Goal: Task Accomplishment & Management: Use online tool/utility

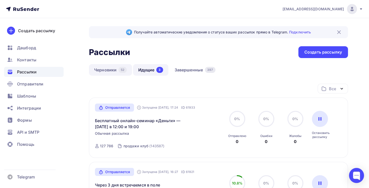
click at [109, 70] on link "Черновики 52" at bounding box center [110, 70] width 43 height 12
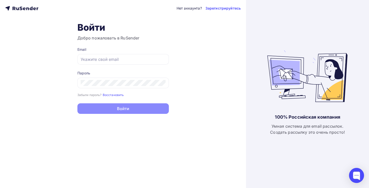
type input "[EMAIL_ADDRESS][DOMAIN_NAME]"
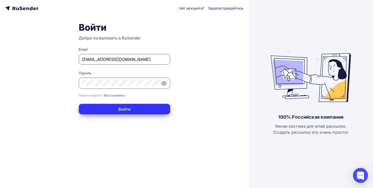
click at [136, 105] on button "Войти" at bounding box center [125, 109] width 92 height 11
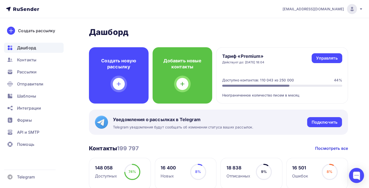
click at [36, 65] on ul "Дашборд Контакты Рассылки Отправители Шаблоны Интеграции Формы API и SMTP Помощь" at bounding box center [34, 97] width 60 height 109
click at [43, 71] on div "Рассылки" at bounding box center [34, 72] width 60 height 10
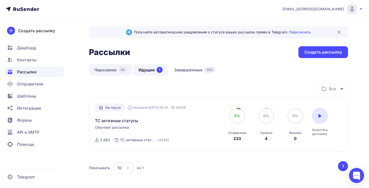
click at [105, 68] on link "Черновики 54" at bounding box center [110, 70] width 43 height 12
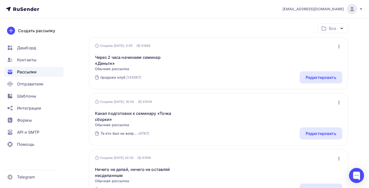
scroll to position [75, 0]
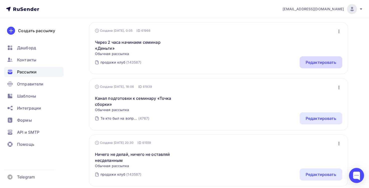
click at [311, 60] on div "Редактировать" at bounding box center [321, 62] width 31 height 6
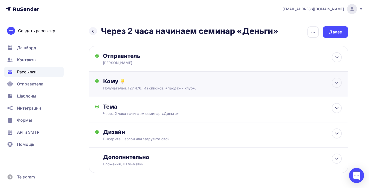
scroll to position [17, 0]
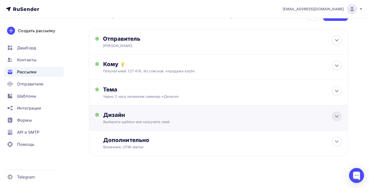
click at [335, 112] on div at bounding box center [337, 116] width 10 height 10
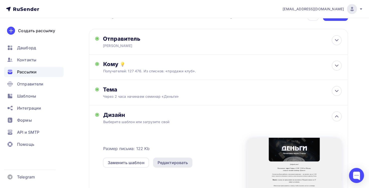
click at [175, 162] on div "Редактировать" at bounding box center [173, 162] width 31 height 6
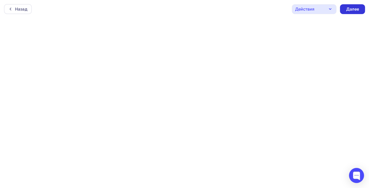
click at [352, 9] on div "Далее" at bounding box center [352, 9] width 13 height 6
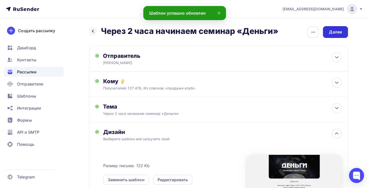
click at [333, 32] on div "Далее" at bounding box center [335, 32] width 13 height 6
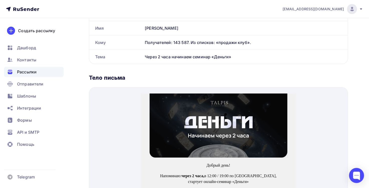
scroll to position [176, 0]
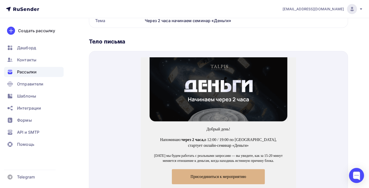
click at [247, 68] on img at bounding box center [219, 83] width 138 height 64
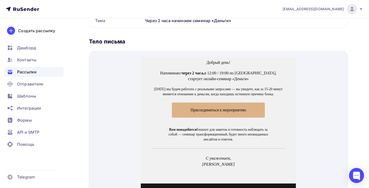
scroll to position [75, 0]
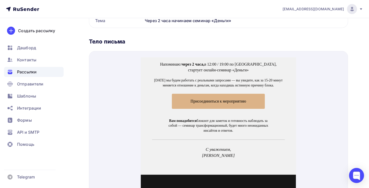
click at [231, 92] on span "Присоединиться к мероприятию" at bounding box center [218, 95] width 93 height 15
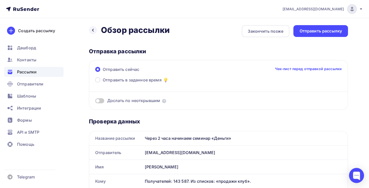
scroll to position [0, 0]
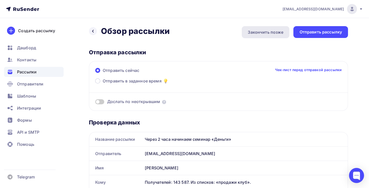
click at [271, 31] on div "Закончить позже" at bounding box center [266, 32] width 36 height 6
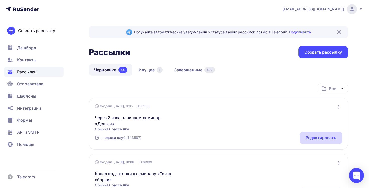
click at [318, 138] on div "Редактировать" at bounding box center [321, 137] width 31 height 6
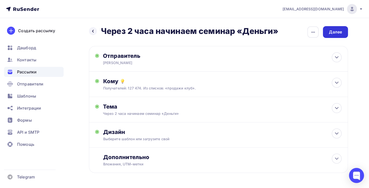
click at [339, 33] on div "Далее" at bounding box center [335, 32] width 13 height 6
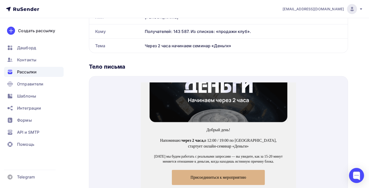
scroll to position [25, 0]
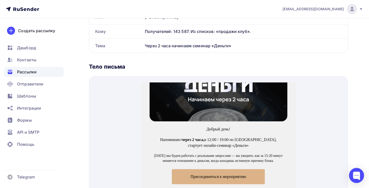
click at [240, 90] on img at bounding box center [219, 83] width 138 height 64
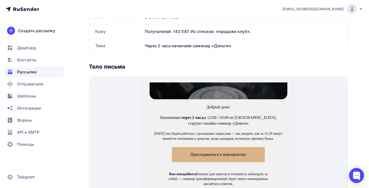
scroll to position [75, 0]
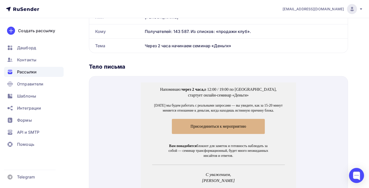
click at [226, 122] on span "Присоединиться к мероприятию" at bounding box center [219, 120] width 56 height 4
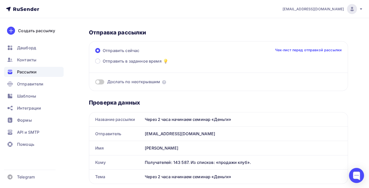
scroll to position [0, 0]
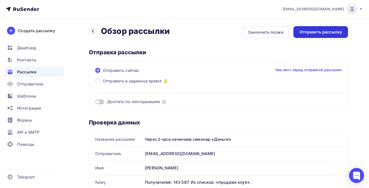
click at [326, 31] on div "Отправить рассылку" at bounding box center [321, 32] width 43 height 6
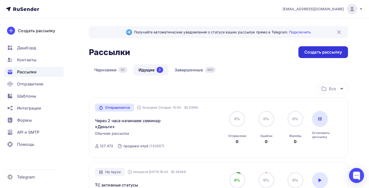
click at [316, 50] on div "Создать рассылку" at bounding box center [324, 52] width 38 height 6
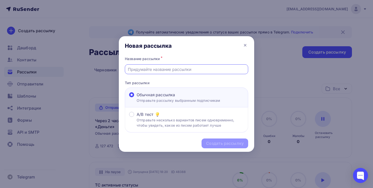
click at [224, 69] on input "text" at bounding box center [187, 69] width 118 height 6
drag, startPoint x: 220, startPoint y: 69, endPoint x: 215, endPoint y: 72, distance: 5.8
click at [188, 70] on input "text" at bounding box center [187, 69] width 118 height 6
drag, startPoint x: 190, startPoint y: 68, endPoint x: 192, endPoint y: 67, distance: 2.6
paste input "Семинар «Деньги» — через час"
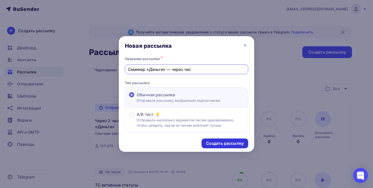
type input "Семинар «Деньги» — через час"
click at [226, 142] on div "Создать рассылку" at bounding box center [225, 143] width 38 height 6
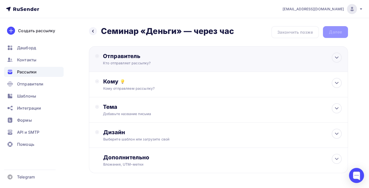
click at [194, 63] on div "Кто отправляет рассылку?" at bounding box center [152, 62] width 98 height 5
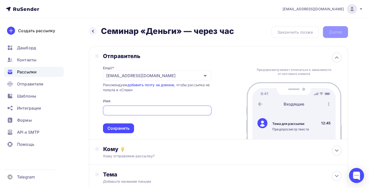
click at [181, 74] on div "[EMAIL_ADDRESS][DOMAIN_NAME]" at bounding box center [157, 75] width 109 height 10
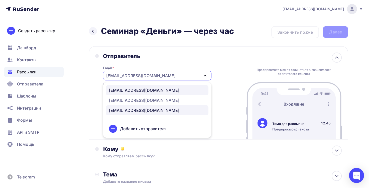
click at [150, 90] on div "[EMAIL_ADDRESS][DOMAIN_NAME]" at bounding box center [144, 90] width 70 height 6
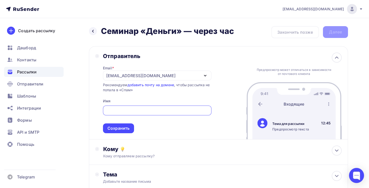
drag, startPoint x: 147, startPoint y: 109, endPoint x: 150, endPoint y: 108, distance: 3.5
click at [148, 110] on input "text" at bounding box center [157, 110] width 103 height 6
type input "л"
type input "[PERSON_NAME]"
click at [109, 127] on div "Сохранить" at bounding box center [119, 128] width 22 height 6
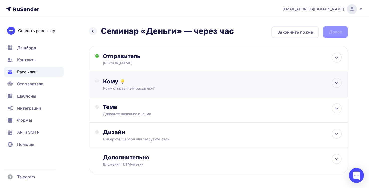
click at [139, 92] on div "Кому Кому отправляем рассылку? Списки получателей Выберите список Все списки id…" at bounding box center [218, 84] width 259 height 25
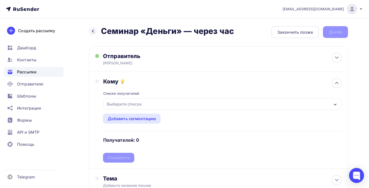
click at [132, 103] on div "Выберите список" at bounding box center [124, 103] width 39 height 9
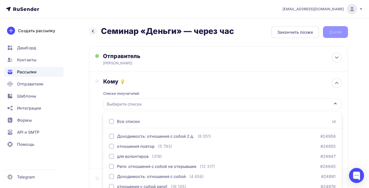
click at [78, 100] on div "Назад Семинар «Деньги» — через час Семинар «Деньги» — через час Закончить позже…" at bounding box center [184, 147] width 369 height 259
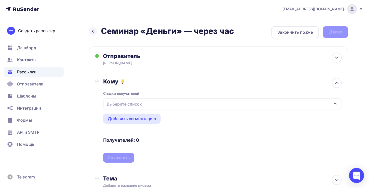
click at [159, 105] on div "Выберите список" at bounding box center [222, 104] width 238 height 12
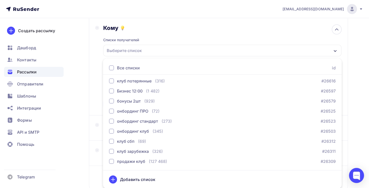
scroll to position [602, 0]
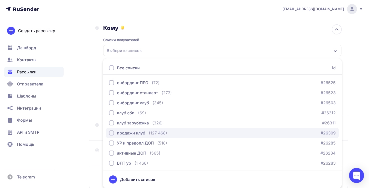
click at [167, 133] on div "продажи клуб (127 468) #26309" at bounding box center [222, 133] width 227 height 6
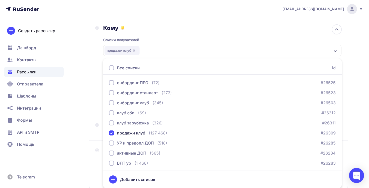
click at [78, 96] on div "Назад Семинар «Деньги» — через час Семинар «Деньги» — через час Закончить позже…" at bounding box center [184, 94] width 369 height 259
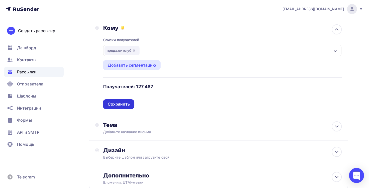
click at [112, 101] on div "Сохранить" at bounding box center [119, 104] width 22 height 6
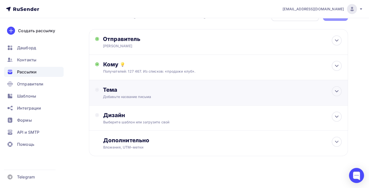
click at [131, 96] on div "Добавьте название письма" at bounding box center [147, 96] width 89 height 5
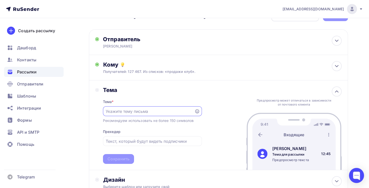
scroll to position [0, 0]
paste input "Семинар «Деньги» — через час"
type input "Семинар «Деньги» — через час"
click at [133, 159] on div "Сохранить" at bounding box center [118, 159] width 31 height 10
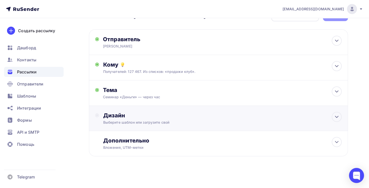
click at [151, 114] on div "Дизайн" at bounding box center [222, 115] width 239 height 7
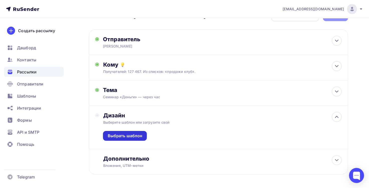
click at [135, 135] on div "Выбрать шаблон" at bounding box center [125, 136] width 35 height 6
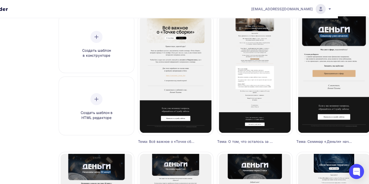
scroll to position [50, 34]
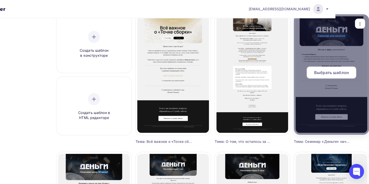
click at [337, 73] on span "Выбрать шаблон" at bounding box center [331, 72] width 35 height 6
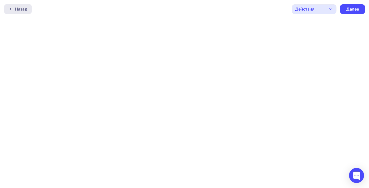
click at [19, 9] on div "Назад" at bounding box center [21, 9] width 12 height 6
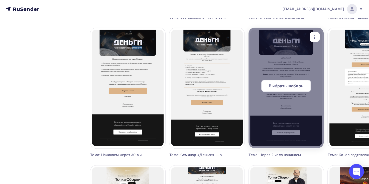
scroll to position [176, 0]
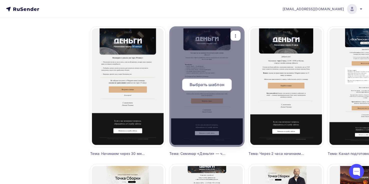
click at [218, 87] on span "Выбрать шаблон" at bounding box center [207, 84] width 35 height 6
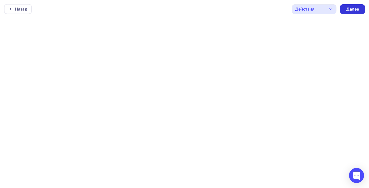
click at [354, 9] on div "Далее" at bounding box center [352, 9] width 13 height 6
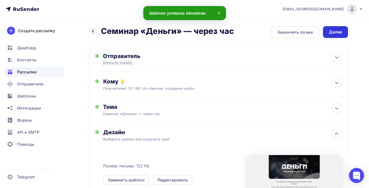
click at [330, 33] on div "Далее" at bounding box center [335, 32] width 13 height 6
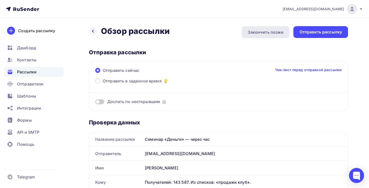
click at [268, 32] on div "Закончить позже" at bounding box center [266, 32] width 36 height 6
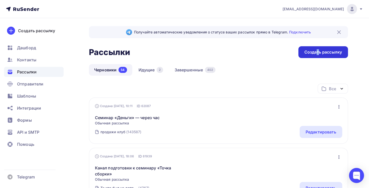
click at [318, 50] on div "Создать рассылку" at bounding box center [324, 52] width 38 height 6
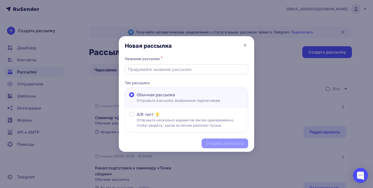
click at [223, 71] on input "text" at bounding box center [187, 69] width 118 height 6
paste input "Начинаем через 30 минут"
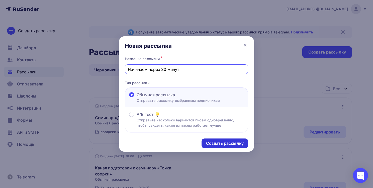
type input "Начинаем через 30 минут"
click at [216, 142] on div "Создать рассылку" at bounding box center [225, 143] width 38 height 6
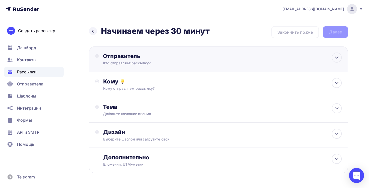
click at [169, 61] on div "Кто отправляет рассылку?" at bounding box center [152, 62] width 98 height 5
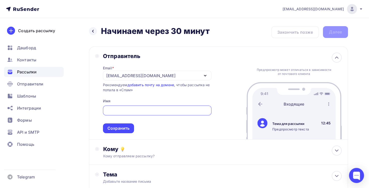
click at [158, 75] on div "[EMAIL_ADDRESS][DOMAIN_NAME]" at bounding box center [140, 75] width 69 height 6
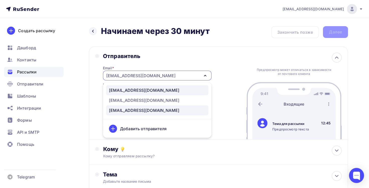
click at [156, 90] on div "[EMAIL_ADDRESS][DOMAIN_NAME]" at bounding box center [144, 90] width 70 height 6
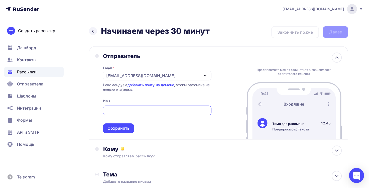
click at [153, 109] on input "text" at bounding box center [157, 110] width 103 height 6
type input "[PERSON_NAME]"
click at [123, 126] on div "Сохранить" at bounding box center [119, 128] width 22 height 6
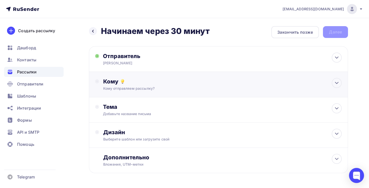
click at [160, 85] on div "Кому Кому отправляем рассылку? Списки получателей Выберите список Все списки id…" at bounding box center [222, 84] width 239 height 13
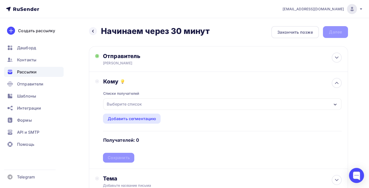
click at [152, 101] on div "Выберите список" at bounding box center [222, 104] width 238 height 12
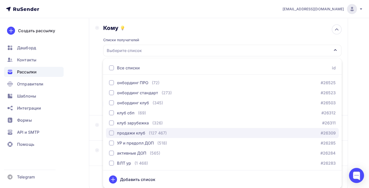
scroll to position [627, 0]
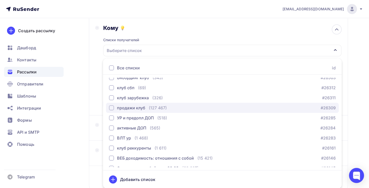
click at [123, 107] on div "продажи клуб" at bounding box center [131, 108] width 28 height 6
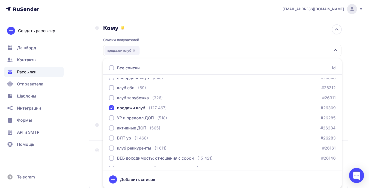
click at [78, 103] on div "Назад Начинаем через 30 минут Начинаем через 30 минут Закончить позже Далее Отп…" at bounding box center [184, 94] width 369 height 259
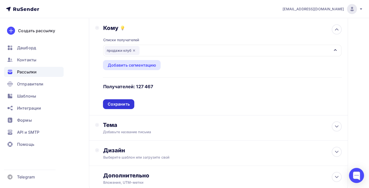
click at [123, 105] on div "Сохранить" at bounding box center [119, 104] width 22 height 6
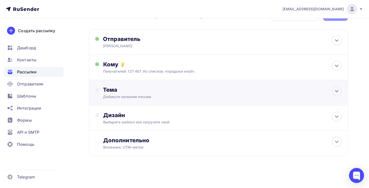
click at [130, 94] on div "Добавьте название письма" at bounding box center [147, 96] width 89 height 5
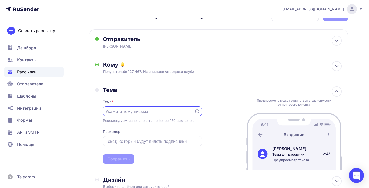
scroll to position [0, 0]
paste input "Начинаем через 30 минут"
type input "Начинаем через 30 минут"
click at [122, 158] on div "Сохранить" at bounding box center [119, 159] width 22 height 6
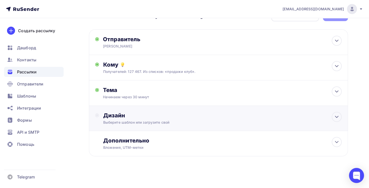
click at [134, 116] on div "Дизайн" at bounding box center [222, 115] width 239 height 7
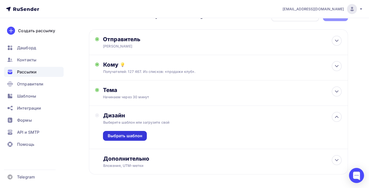
click at [129, 135] on div "Выбрать шаблон" at bounding box center [125, 136] width 35 height 6
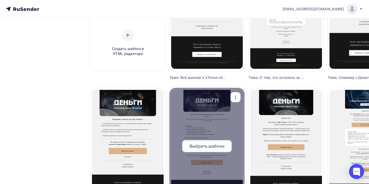
scroll to position [150, 0]
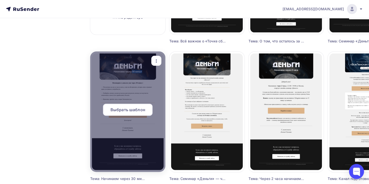
click at [132, 108] on span "Выбрать шаблон" at bounding box center [128, 110] width 35 height 6
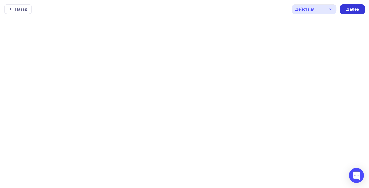
click at [350, 9] on div "Далее" at bounding box center [352, 9] width 13 height 6
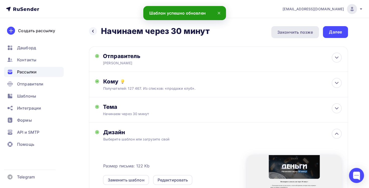
click at [298, 34] on div "Закончить позже" at bounding box center [296, 32] width 36 height 6
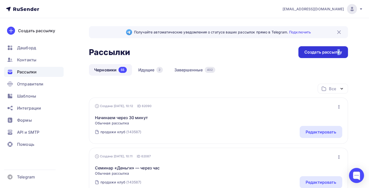
drag, startPoint x: 338, startPoint y: 54, endPoint x: 341, endPoint y: 53, distance: 3.1
click at [341, 53] on div "Создать рассылку" at bounding box center [324, 52] width 38 height 6
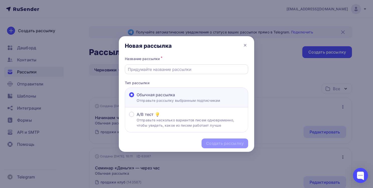
click at [204, 68] on input "text" at bounding box center [187, 69] width 118 height 6
paste input "Семинар «Деньги» начался!"
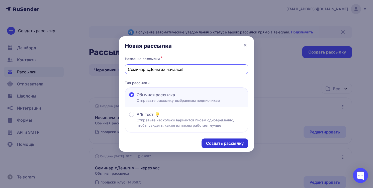
type input "Семинар «Деньги» начался!"
click at [234, 141] on div "Создать рассылку" at bounding box center [225, 143] width 38 height 6
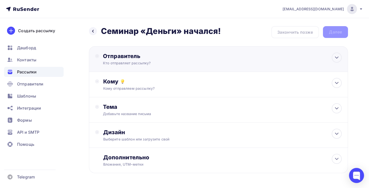
click at [174, 65] on div "Кто отправляет рассылку?" at bounding box center [152, 62] width 98 height 5
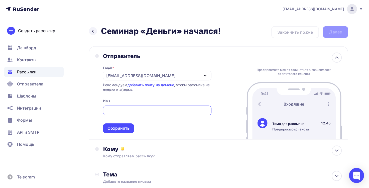
click at [168, 75] on div "[EMAIL_ADDRESS][DOMAIN_NAME]" at bounding box center [157, 75] width 109 height 10
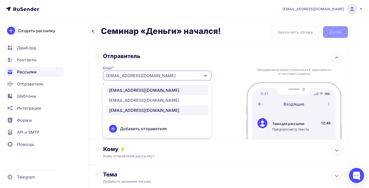
click at [167, 91] on div "[EMAIL_ADDRESS][DOMAIN_NAME]" at bounding box center [157, 90] width 97 height 6
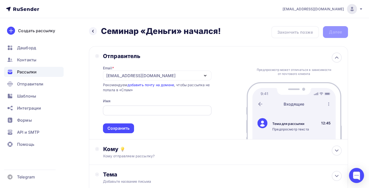
click at [160, 108] on input "text" at bounding box center [157, 110] width 103 height 6
type input "[PERSON_NAME]"
click at [119, 128] on div "Сохранить" at bounding box center [119, 128] width 22 height 6
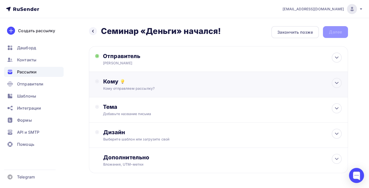
click at [147, 86] on div "Кому отправляем рассылку?" at bounding box center [210, 88] width 215 height 5
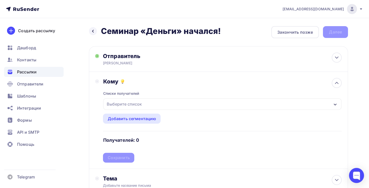
click at [125, 101] on div "Выберите список" at bounding box center [124, 103] width 39 height 9
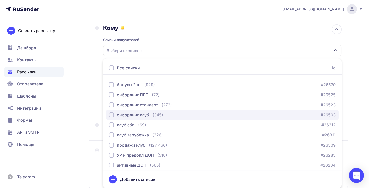
scroll to position [602, 0]
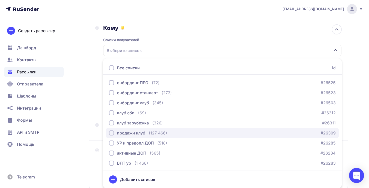
click at [172, 132] on div "продажи клуб (127 466) #26309" at bounding box center [222, 133] width 227 height 6
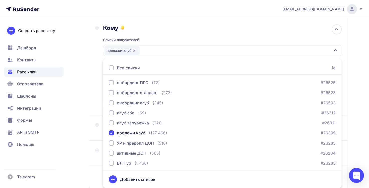
click at [90, 114] on div "Кому Списки получателей продажи клуб Все списки id доплата для предоплатников (…" at bounding box center [218, 66] width 259 height 97
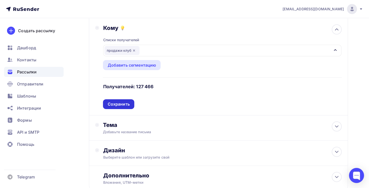
click at [115, 103] on div "Сохранить" at bounding box center [119, 104] width 22 height 6
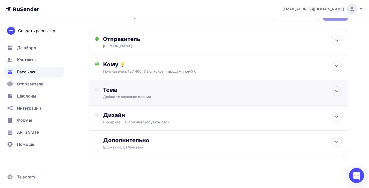
click at [136, 96] on div "Добавьте название письма" at bounding box center [147, 96] width 89 height 5
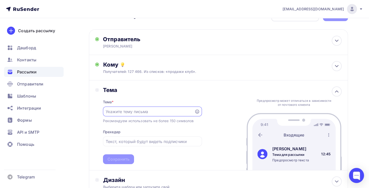
scroll to position [0, 0]
paste input "Семинар «Деньги» начался!"
type input "Семинар «Деньги» начался!"
click at [128, 156] on div "Сохранить" at bounding box center [119, 159] width 22 height 6
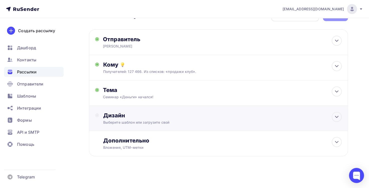
click at [146, 123] on div "Выберите шаблон или загрузите свой" at bounding box center [210, 122] width 215 height 5
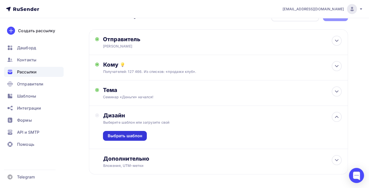
click at [135, 133] on div "Выбрать шаблон" at bounding box center [125, 136] width 35 height 6
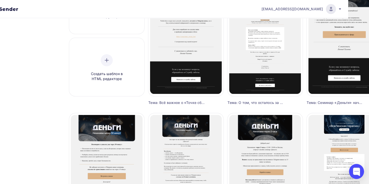
scroll to position [89, 34]
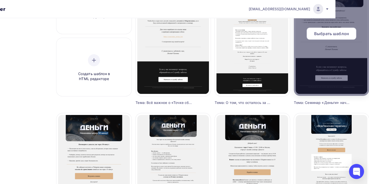
click at [335, 33] on span "Выбрать шаблон" at bounding box center [331, 34] width 35 height 6
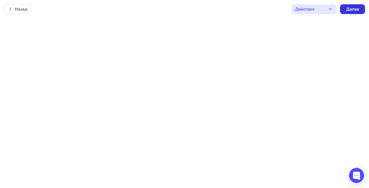
click at [355, 10] on div "Далее" at bounding box center [352, 9] width 13 height 6
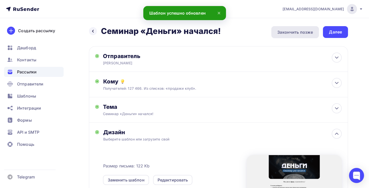
click at [295, 32] on div "Закончить позже" at bounding box center [296, 32] width 36 height 6
